Goal: Find specific page/section: Find specific page/section

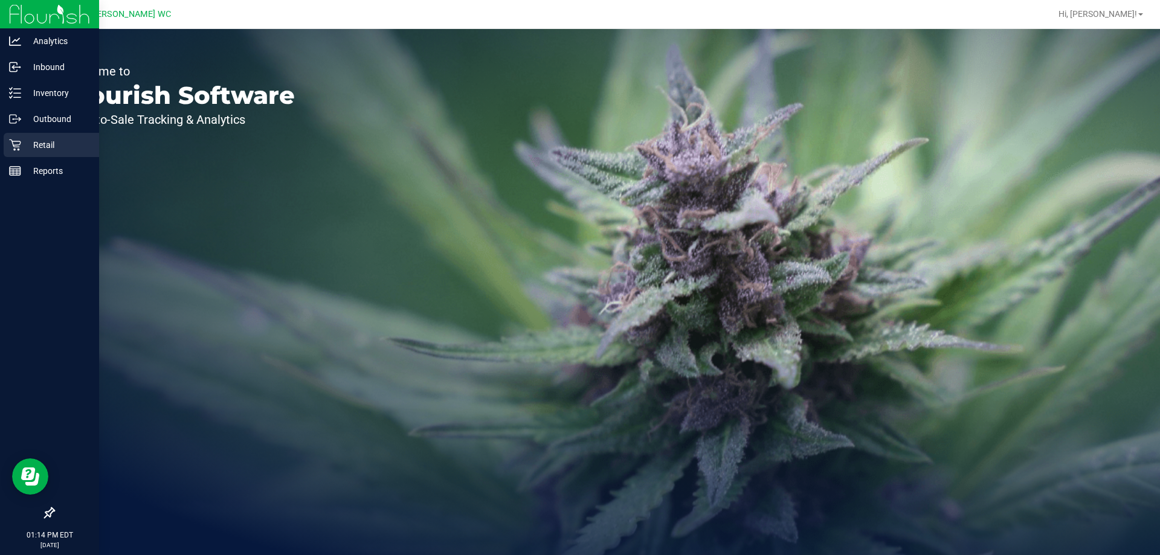
click at [12, 147] on icon at bounding box center [15, 145] width 12 height 12
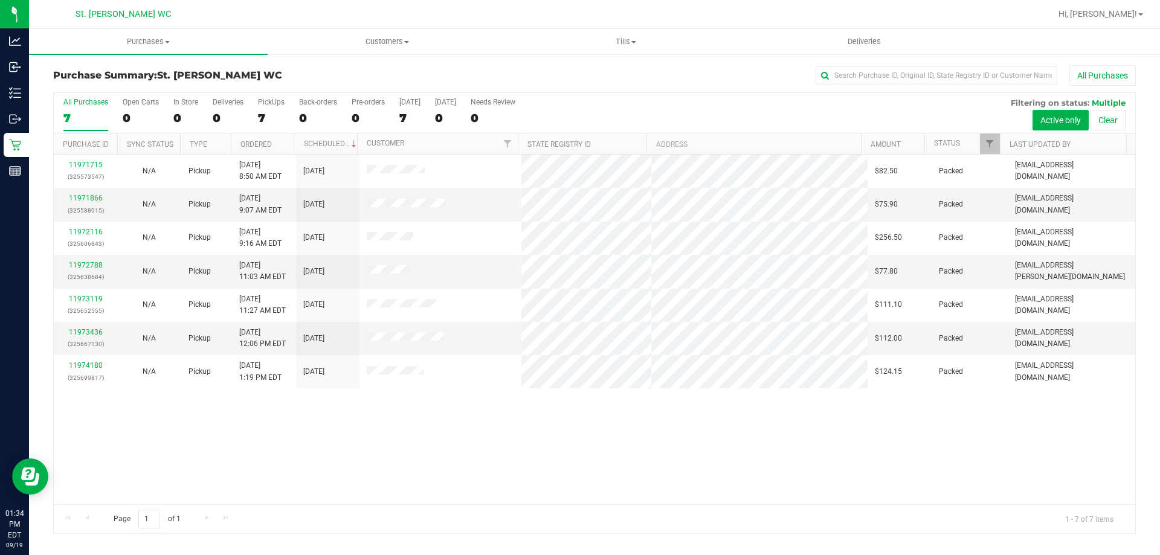
click at [558, 69] on div "All Purchases" at bounding box center [775, 75] width 722 height 21
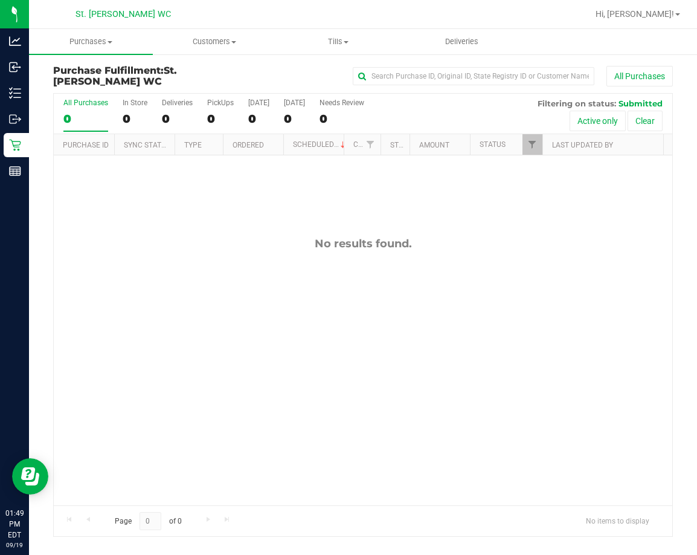
click at [459, 110] on div "All Purchases 0 In Store 0 Deliveries 0 PickUps 0 Today 0 Tomorrow 0 Needs Revi…" at bounding box center [363, 114] width 619 height 40
